Goal: Task Accomplishment & Management: Use online tool/utility

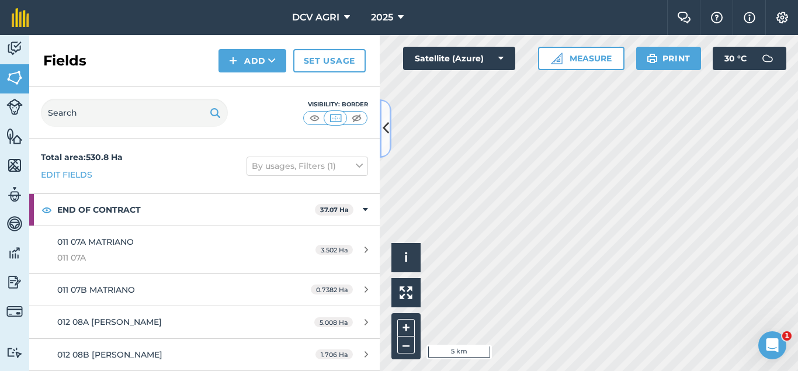
click at [386, 122] on icon at bounding box center [386, 128] width 6 height 20
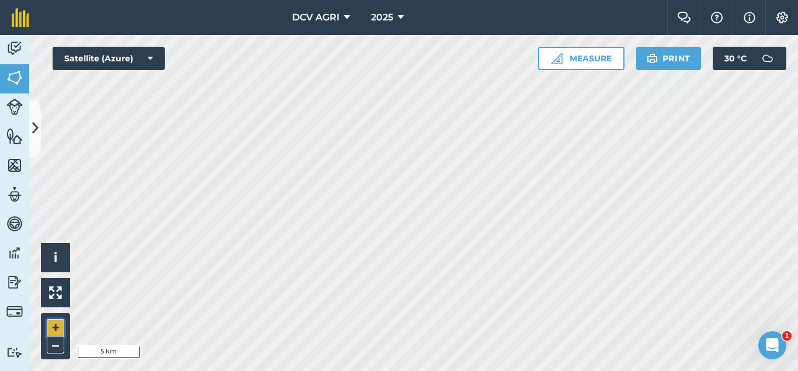
click at [51, 332] on button "+" at bounding box center [56, 328] width 18 height 18
click at [60, 323] on button "+" at bounding box center [56, 328] width 18 height 18
click at [48, 321] on button "+" at bounding box center [56, 328] width 18 height 18
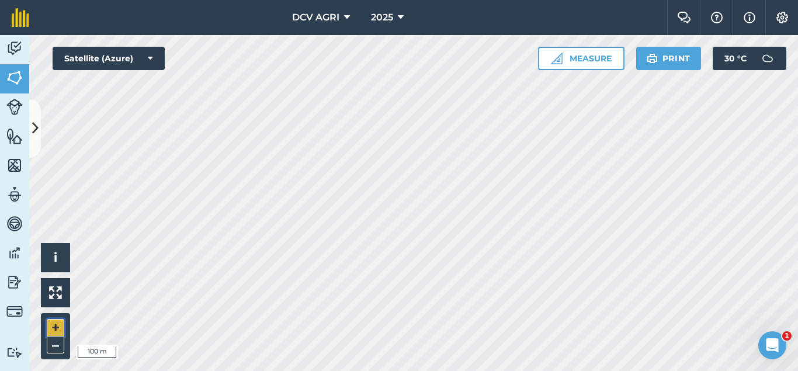
click at [48, 321] on button "+" at bounding box center [56, 328] width 18 height 18
click at [49, 349] on button "–" at bounding box center [56, 345] width 18 height 17
click at [58, 326] on button "+" at bounding box center [56, 328] width 18 height 18
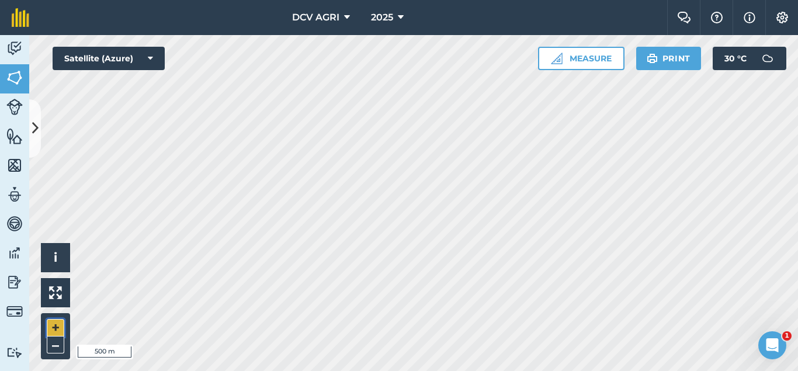
click at [58, 326] on button "+" at bounding box center [56, 328] width 18 height 18
click at [50, 325] on button "+" at bounding box center [56, 328] width 18 height 18
click at [54, 346] on button "–" at bounding box center [56, 345] width 18 height 17
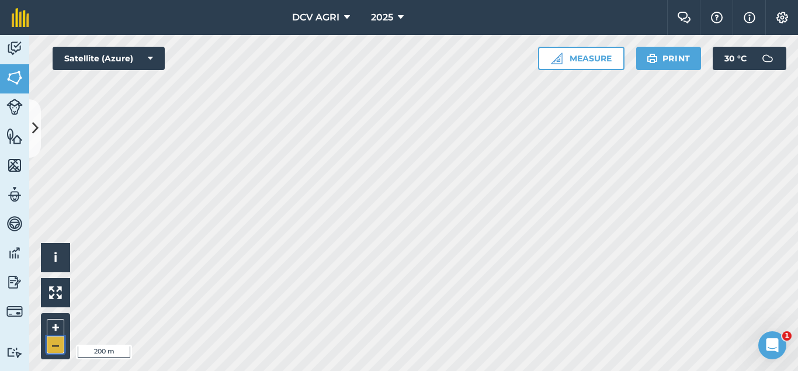
click at [54, 346] on button "–" at bounding box center [56, 345] width 18 height 17
click at [53, 327] on button "+" at bounding box center [56, 328] width 18 height 18
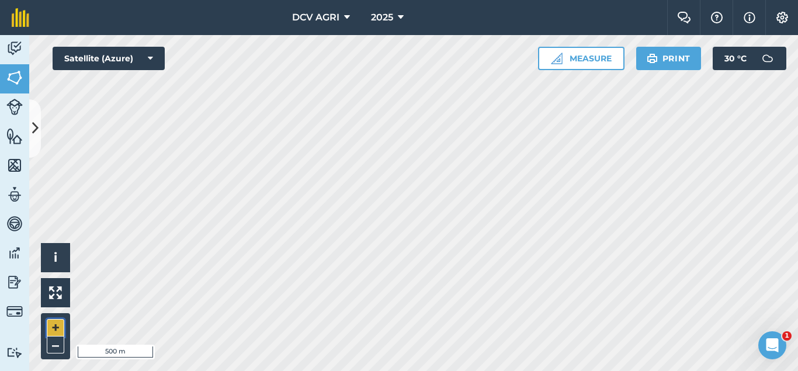
click at [49, 328] on button "+" at bounding box center [56, 328] width 18 height 18
click at [58, 337] on button "–" at bounding box center [56, 345] width 18 height 17
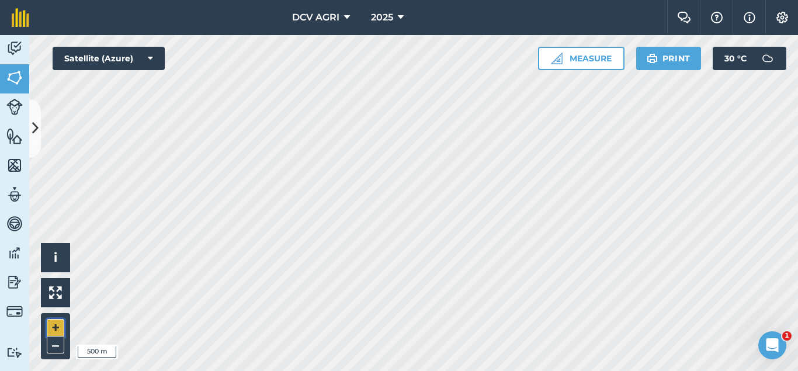
click at [53, 322] on button "+" at bounding box center [56, 328] width 18 height 18
click at [48, 330] on button "+" at bounding box center [56, 328] width 18 height 18
click at [53, 345] on button "–" at bounding box center [56, 345] width 18 height 17
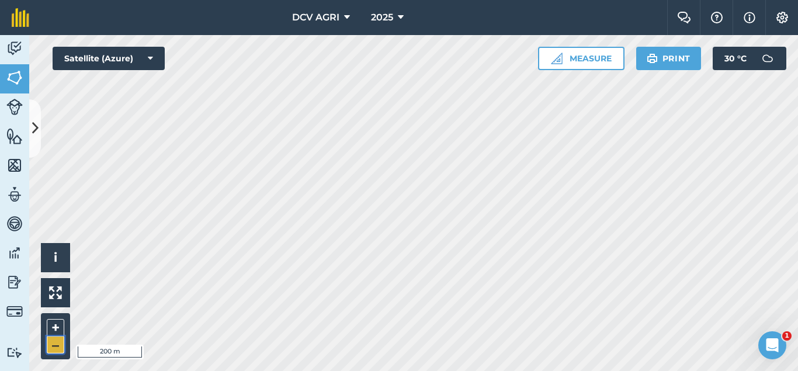
click at [53, 345] on button "–" at bounding box center [56, 345] width 18 height 17
click at [57, 324] on button "+" at bounding box center [56, 328] width 18 height 18
click at [44, 331] on div "+ –" at bounding box center [55, 336] width 29 height 46
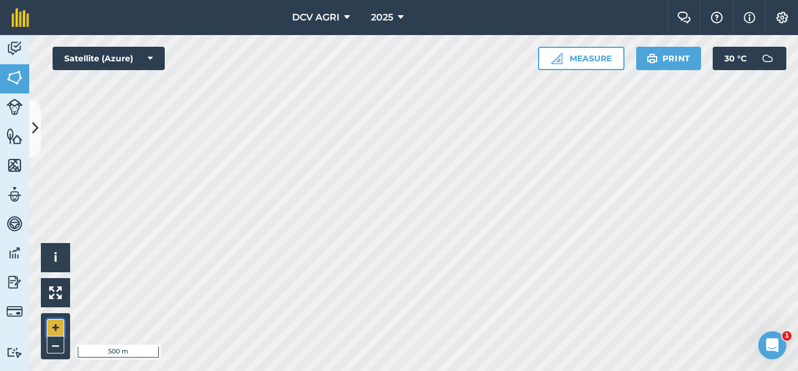
click at [57, 330] on button "+" at bounding box center [56, 328] width 18 height 18
click at [47, 345] on button "–" at bounding box center [56, 345] width 18 height 17
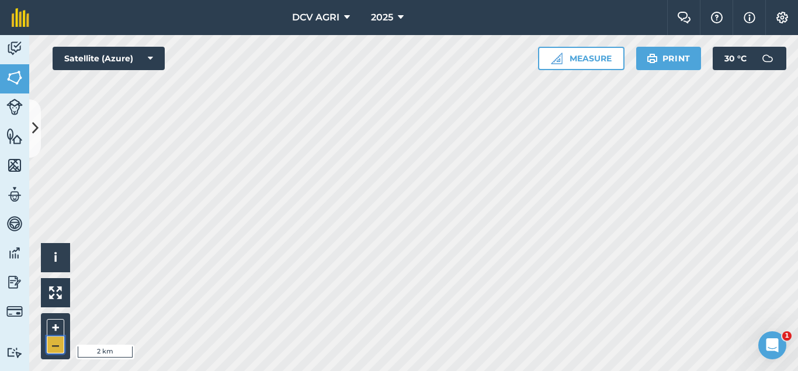
click at [47, 345] on button "–" at bounding box center [56, 345] width 18 height 17
click at [62, 335] on button "+" at bounding box center [56, 328] width 18 height 18
click at [54, 327] on button "+" at bounding box center [56, 328] width 18 height 18
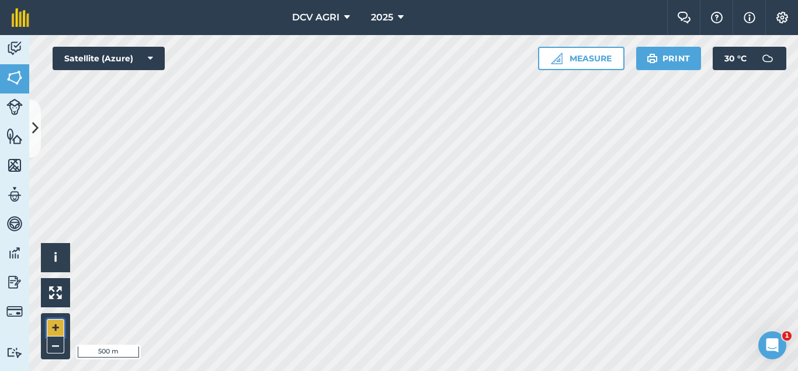
click at [54, 327] on button "+" at bounding box center [56, 328] width 18 height 18
click at [62, 329] on button "+" at bounding box center [56, 328] width 18 height 18
click at [63, 325] on button "+" at bounding box center [56, 328] width 18 height 18
click at [57, 351] on button "–" at bounding box center [56, 345] width 18 height 17
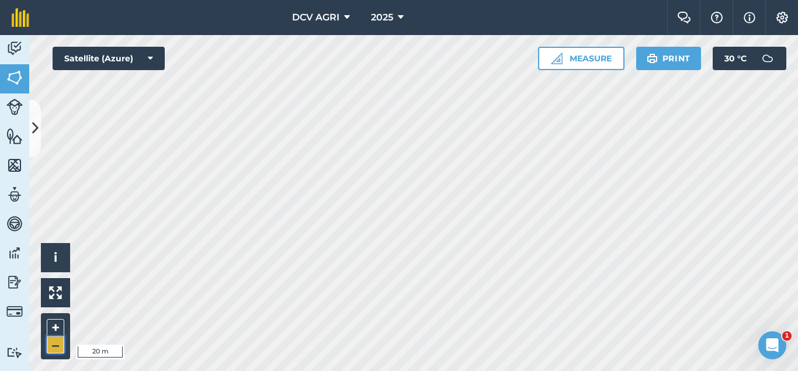
click at [57, 351] on button "–" at bounding box center [56, 345] width 18 height 17
click at [56, 344] on button "–" at bounding box center [56, 345] width 18 height 17
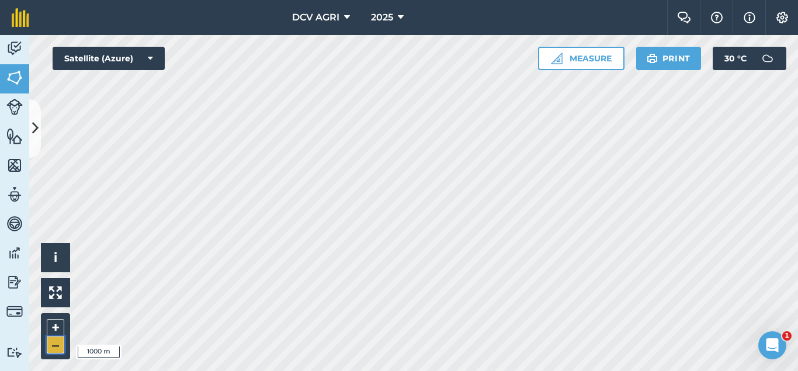
click at [56, 344] on button "–" at bounding box center [56, 345] width 18 height 17
click at [56, 332] on button "+" at bounding box center [56, 328] width 18 height 18
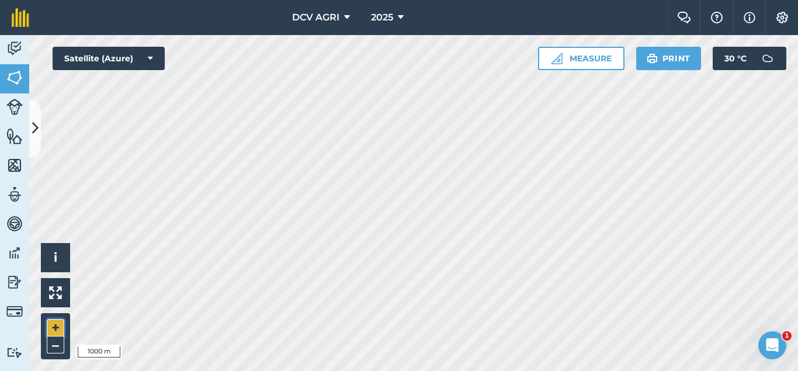
click at [56, 332] on button "+" at bounding box center [56, 328] width 18 height 18
click at [56, 324] on button "+" at bounding box center [56, 328] width 18 height 18
click at [52, 345] on button "–" at bounding box center [56, 345] width 18 height 17
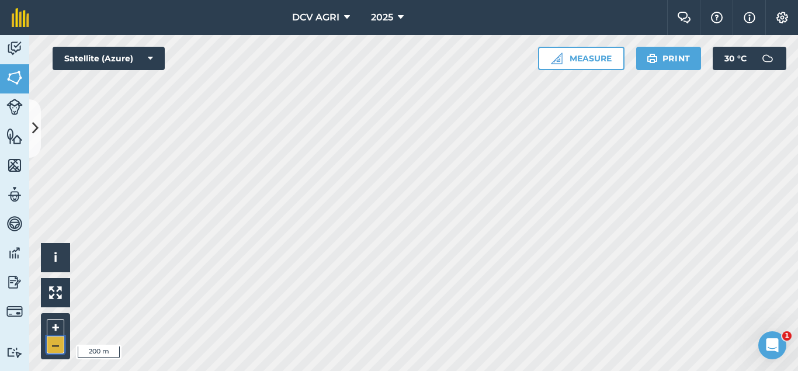
click at [52, 345] on button "–" at bounding box center [56, 345] width 18 height 17
click at [52, 331] on button "+" at bounding box center [56, 328] width 18 height 18
click at [51, 328] on button "+" at bounding box center [56, 328] width 18 height 18
click at [55, 324] on button "+" at bounding box center [56, 328] width 18 height 18
